Goal: Task Accomplishment & Management: Complete application form

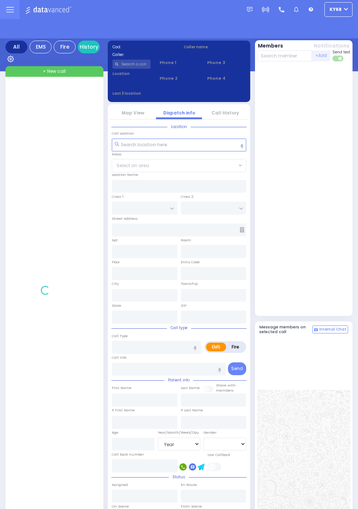
select select "Year"
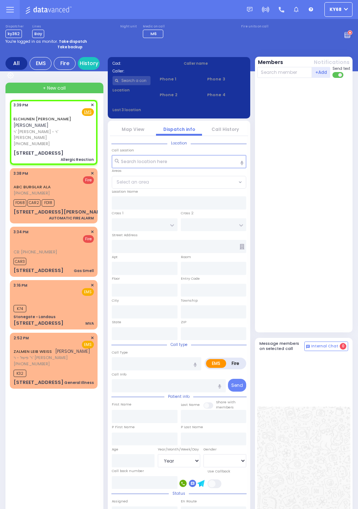
select select
type input "Allergic Reaction"
radio input "true"
type input "ELCHUNEN"
type input "[PERSON_NAME]"
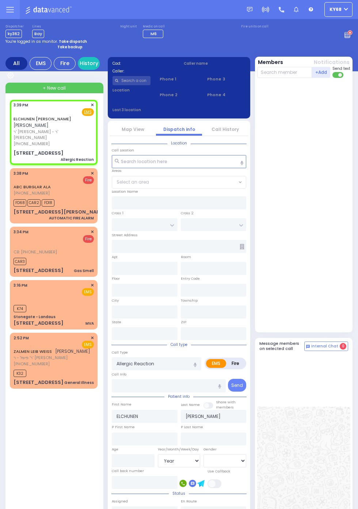
type input "7"
select select "Month"
type input "15:39"
type input "CARTER LN"
type input "[GEOGRAPHIC_DATA]"
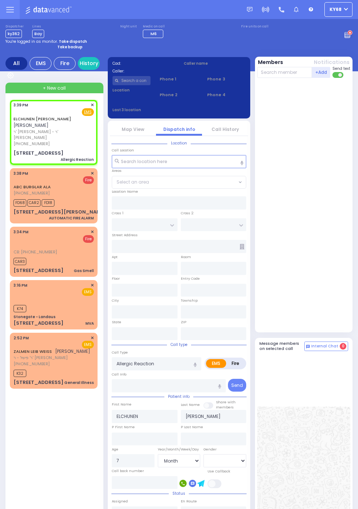
type input "[STREET_ADDRESS]"
type input "102"
type input "[PERSON_NAME]"
type input "[US_STATE]"
type input "10950"
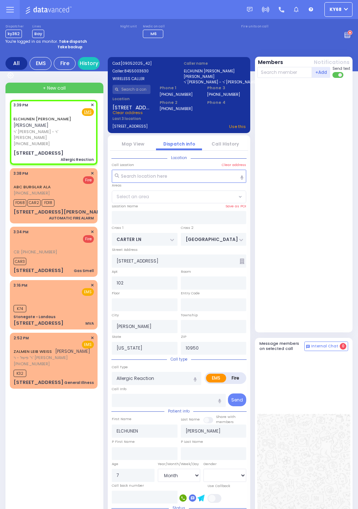
select select "SECTION 2"
select select
radio input "true"
select select "Month"
select select "[DEMOGRAPHIC_DATA]"
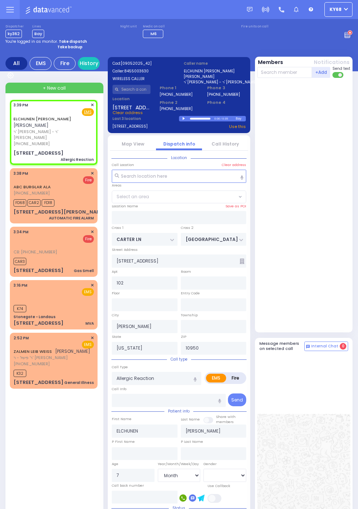
select select "SECTION 2"
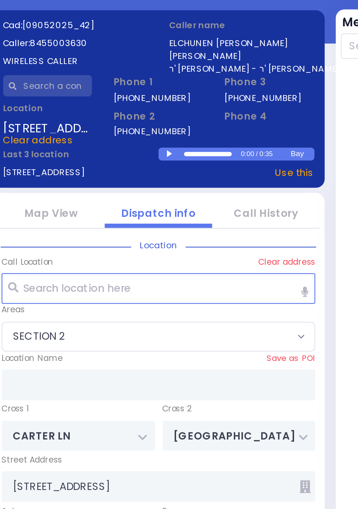
select select
radio input "true"
select select "Month"
select select "[DEMOGRAPHIC_DATA]"
type input "15:40"
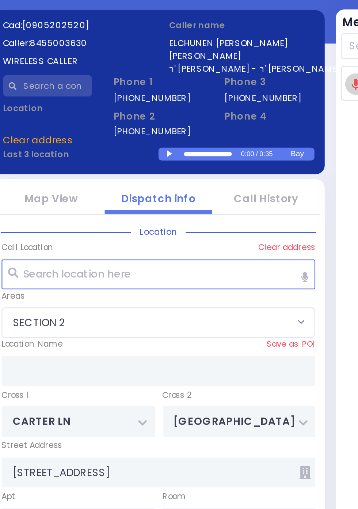
select select "SECTION 2"
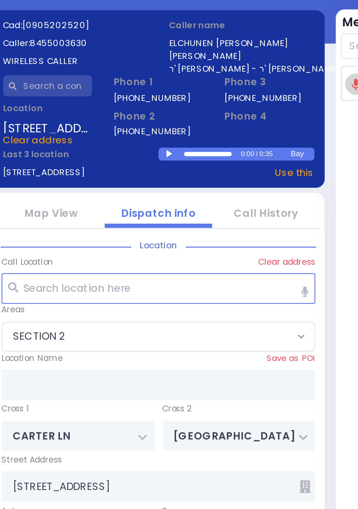
click at [183, 117] on div at bounding box center [185, 118] width 4 height 3
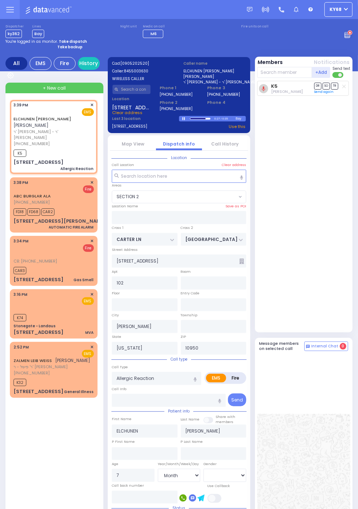
select select
radio input "true"
select select "Month"
select select "[DEMOGRAPHIC_DATA]"
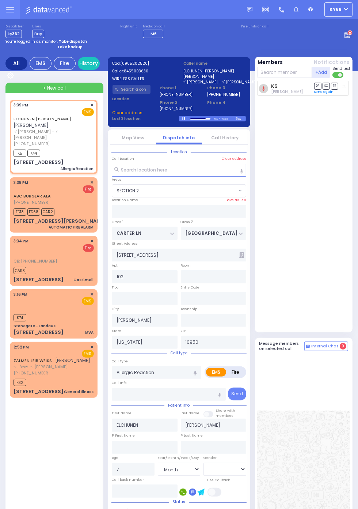
select select "SECTION 2"
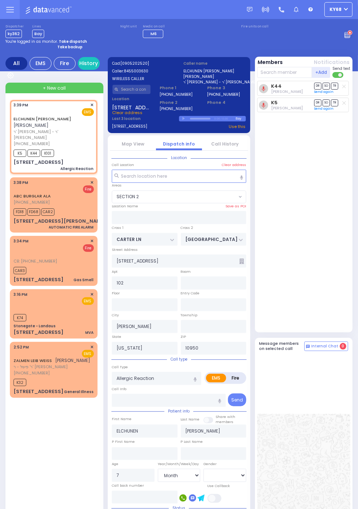
select select
radio input "true"
select select "Month"
select select "[DEMOGRAPHIC_DATA]"
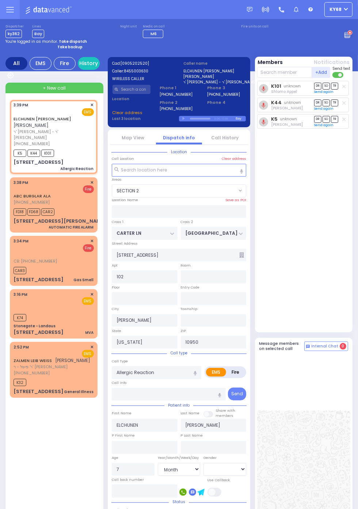
select select "SECTION 2"
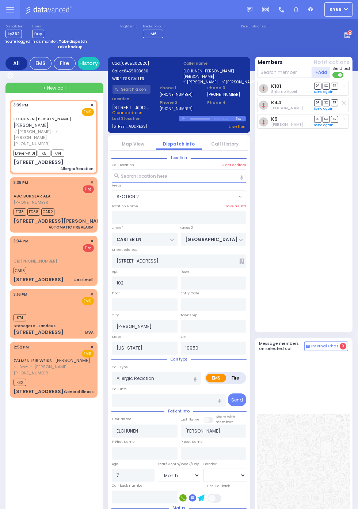
select select
radio input "true"
select select "Month"
select select "[DEMOGRAPHIC_DATA]"
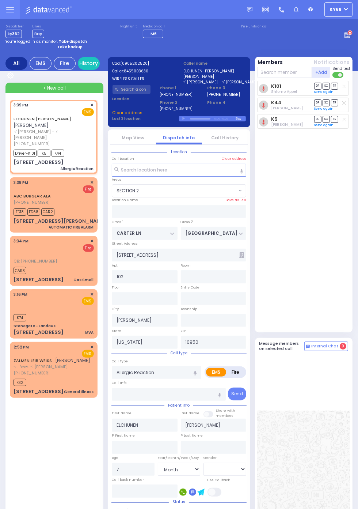
select select "SECTION 2"
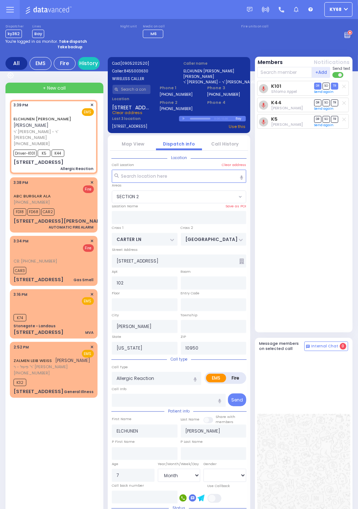
click at [353, 35] on circle at bounding box center [350, 32] width 5 height 5
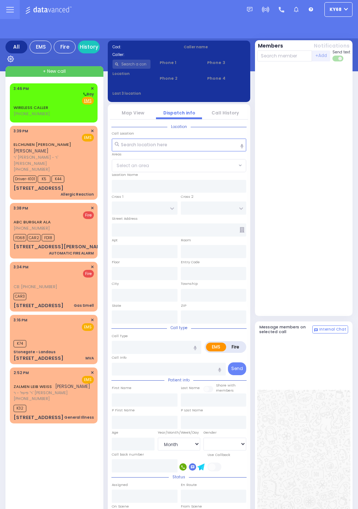
select select "Month"
select select "[DEMOGRAPHIC_DATA]"
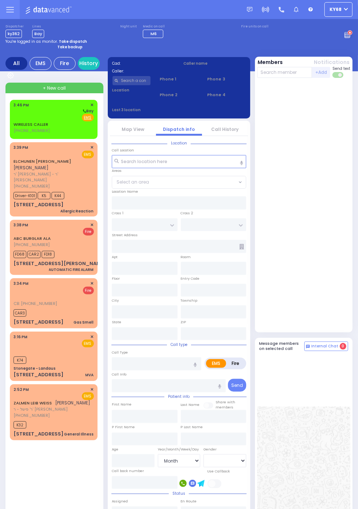
click at [14, 126] on link "WIRELESS CALLER" at bounding box center [31, 124] width 35 height 6
select select
radio input "true"
select select
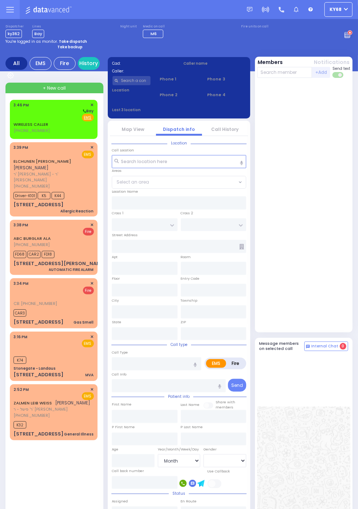
type input "15:46"
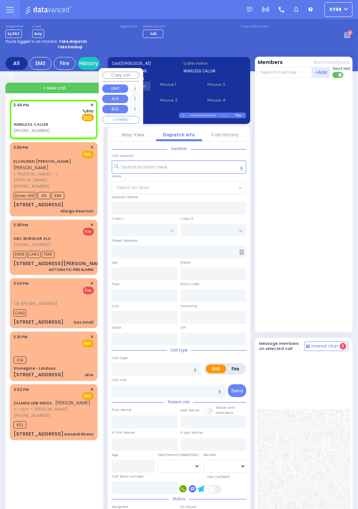
click at [332, 254] on div at bounding box center [304, 205] width 95 height 248
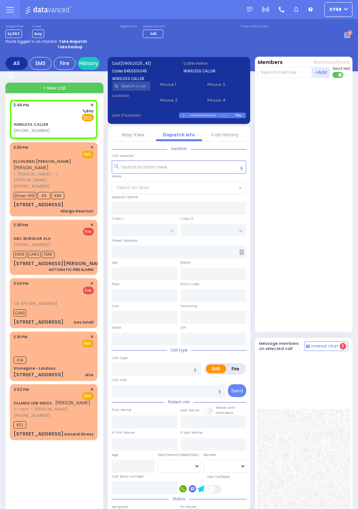
click at [231, 137] on link "Call History" at bounding box center [225, 135] width 27 height 6
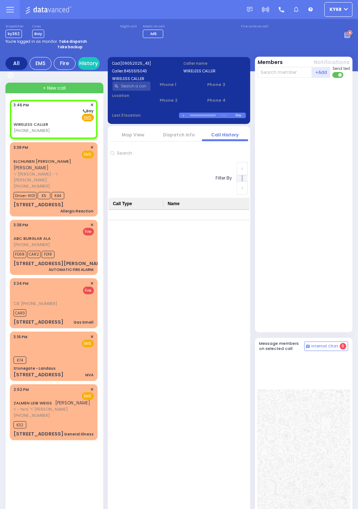
click at [182, 133] on link "Dispatch info" at bounding box center [179, 135] width 32 height 6
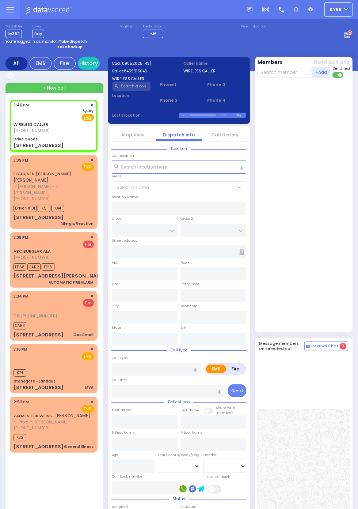
select select
radio input "true"
select select
type input "Drive Goods"
type input "RUZHIN RD"
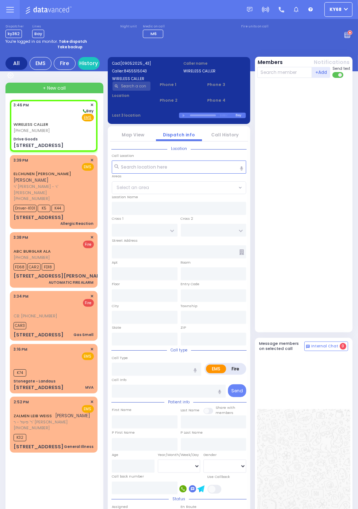
type input "6 Anipoli Drive"
type input "[PERSON_NAME]"
type input "[US_STATE]"
type input "10950"
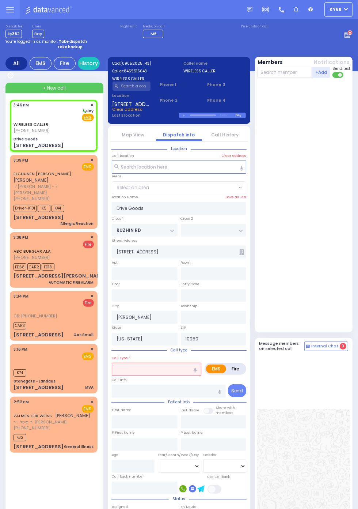
select select "ATZEI TAMURIM"
select select
radio input "true"
select select
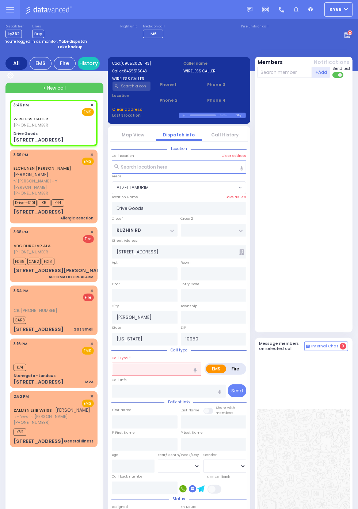
select select
type input "5 Anipoli Drive"
radio input "true"
select select
select select "ATZEI TAMURIM"
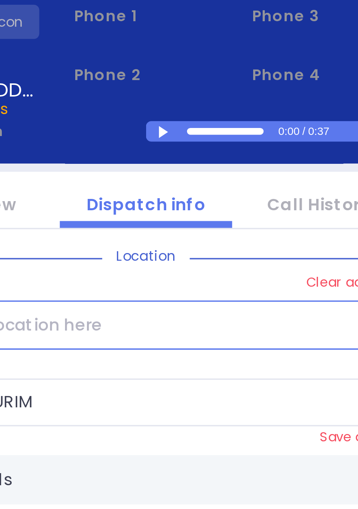
click at [184, 116] on div at bounding box center [185, 115] width 4 height 3
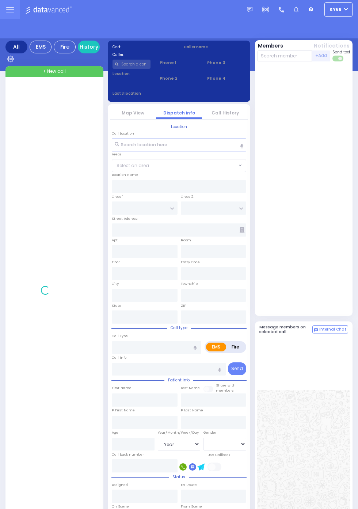
select select "Year"
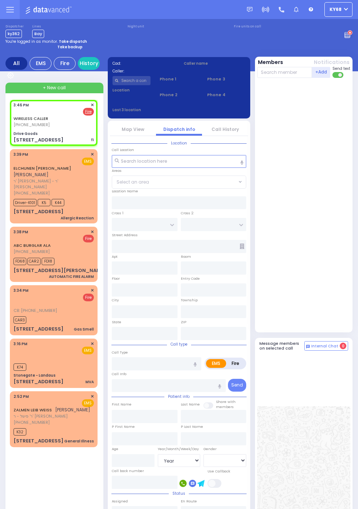
select select
type input "fi"
radio input "false"
radio input "true"
select select
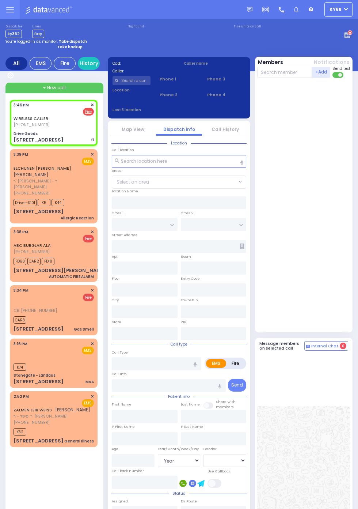
type input "15:46"
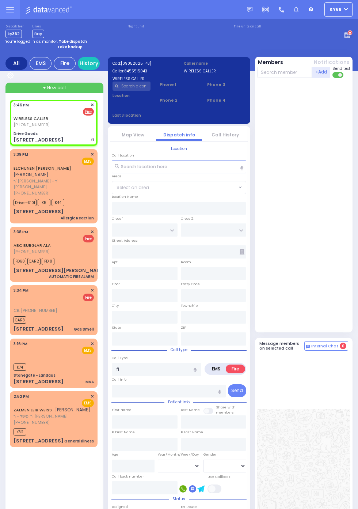
type input "Drive Goods"
type input "RUZHIN RD"
type input "5 Anipoli Drive"
type input "[PERSON_NAME]"
type input "[US_STATE]"
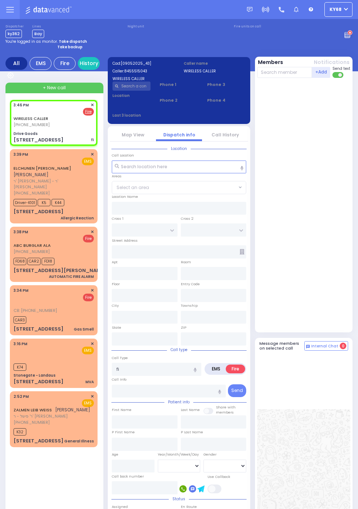
type input "10950"
select select "ATZEI TAMURIM"
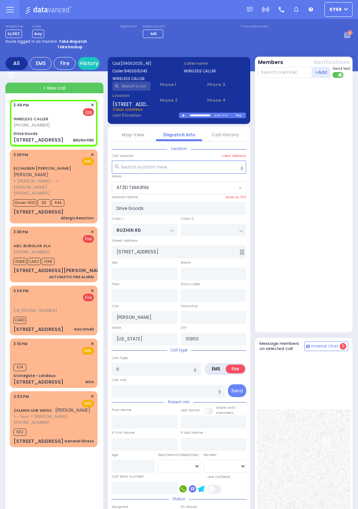
select select
type input "BRUSH FIRE"
radio input "true"
select select
select select "ATZEI TAMURIM"
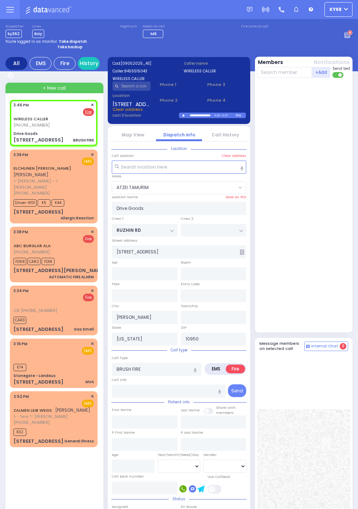
select select
radio input "true"
select select
select select "ATZEI TAMURIM"
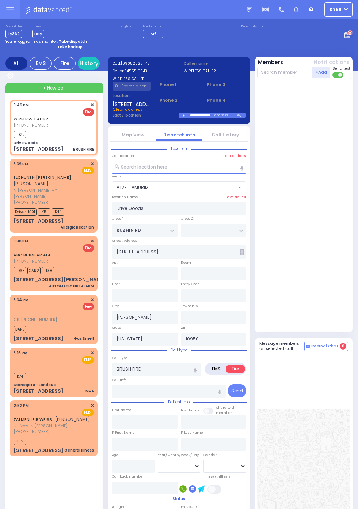
select select
radio input "true"
select select
type input "15:47"
